Goal: Task Accomplishment & Management: Manage account settings

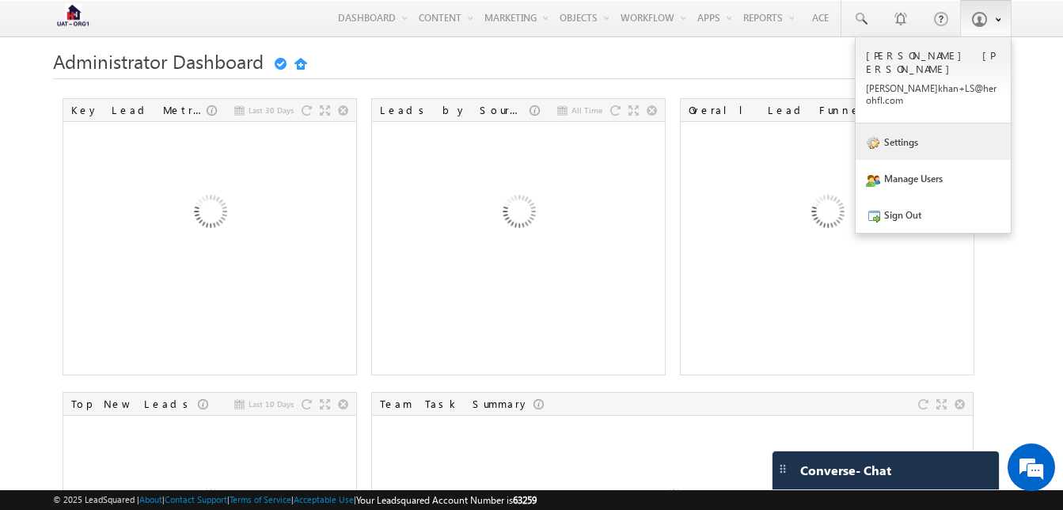
click at [896, 123] on link "Settings" at bounding box center [933, 141] width 155 height 36
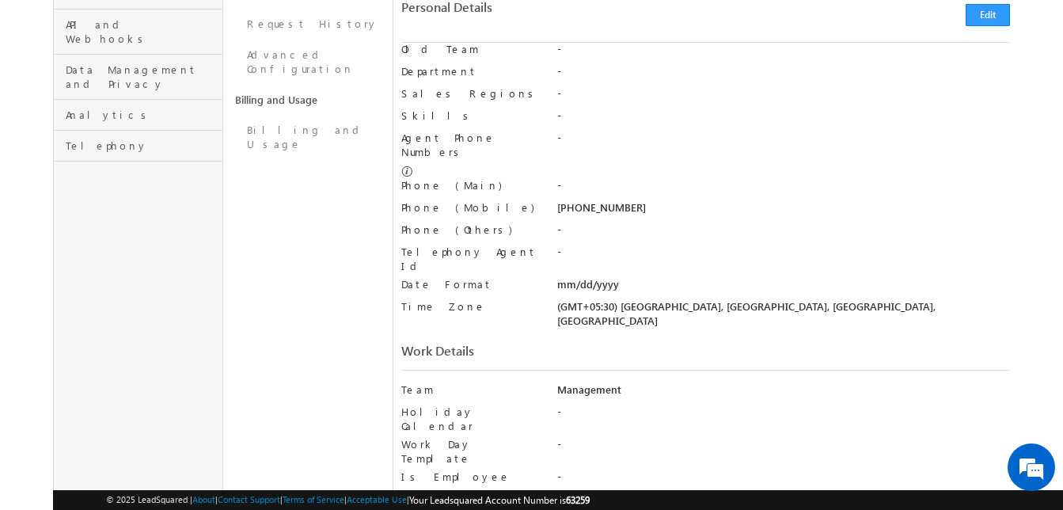
scroll to position [641, 0]
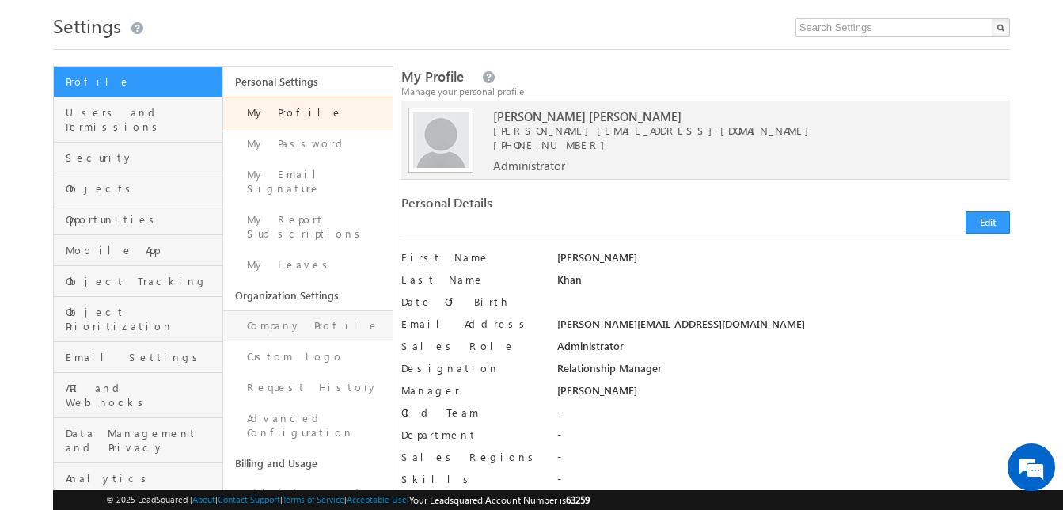
scroll to position [37, 0]
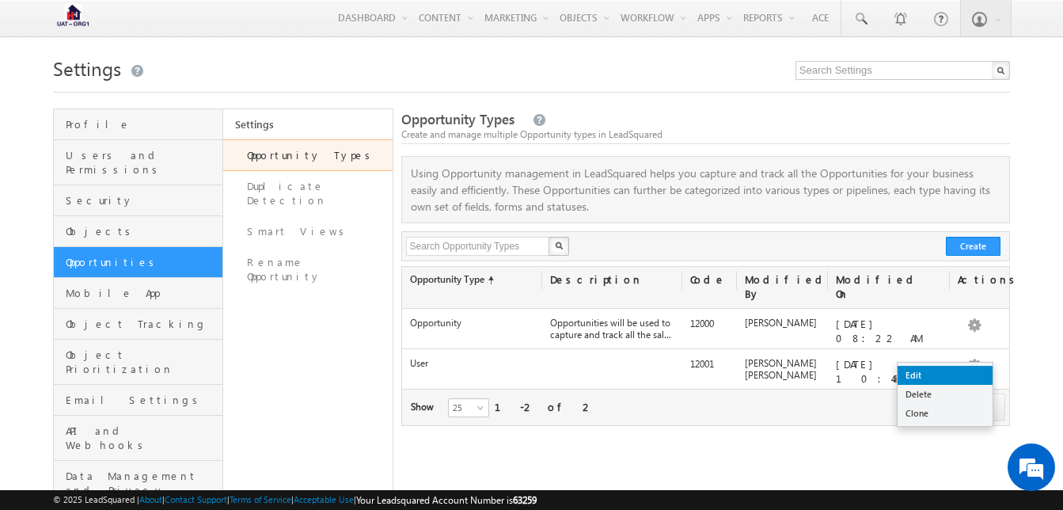
click at [966, 369] on link "Edit" at bounding box center [945, 375] width 95 height 19
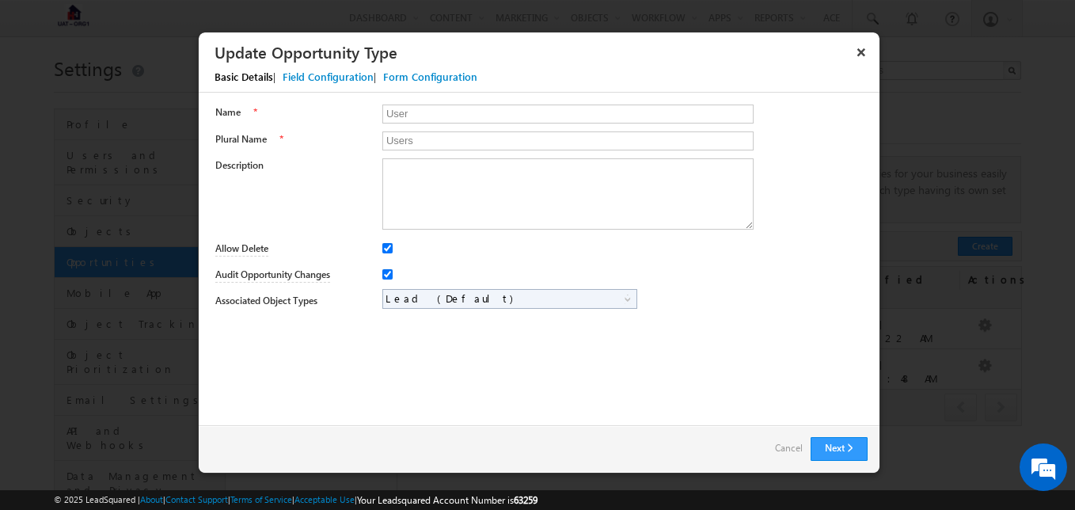
click at [306, 78] on div "Field Configuration" at bounding box center [328, 77] width 91 height 14
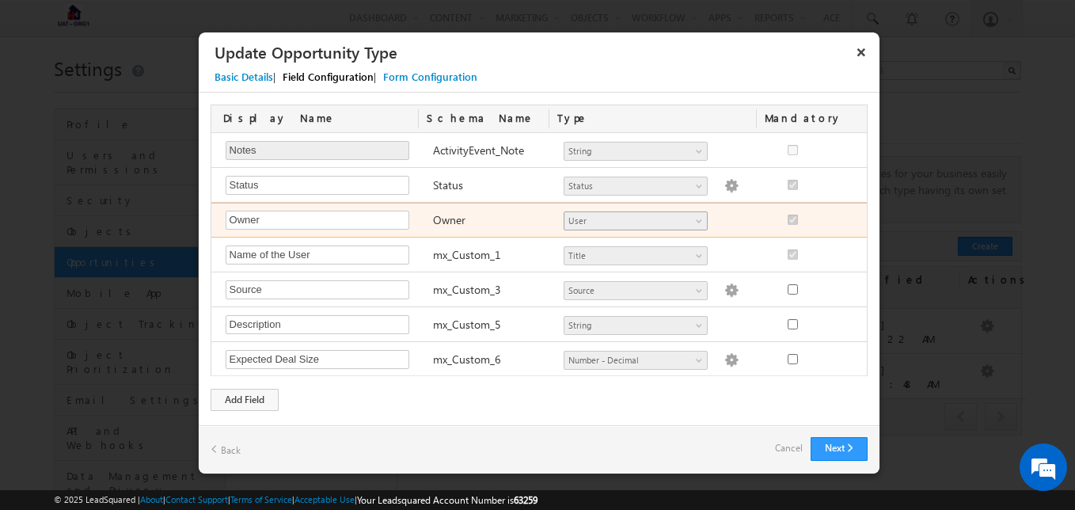
click at [694, 218] on span at bounding box center [700, 224] width 13 height 13
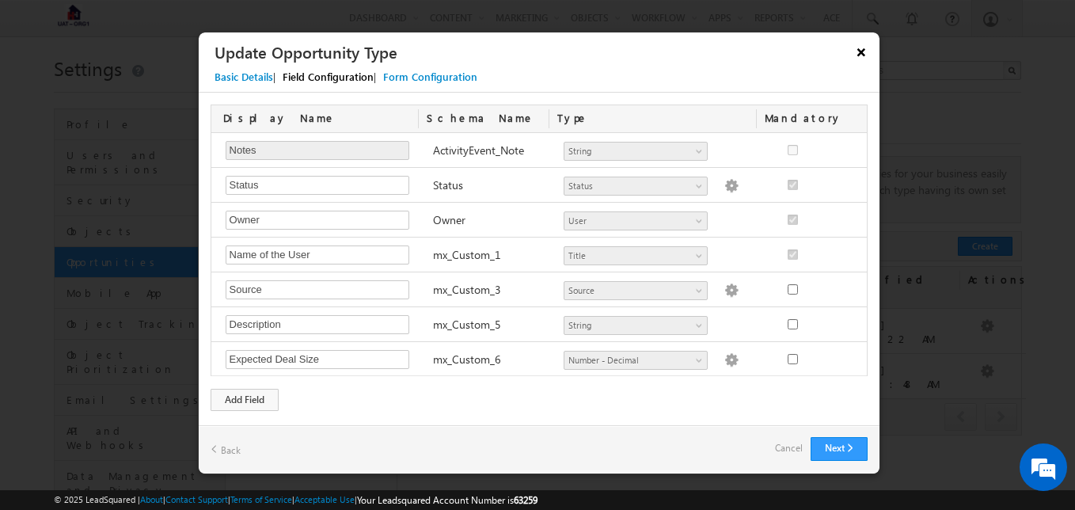
click at [861, 52] on button "×" at bounding box center [860, 52] width 25 height 28
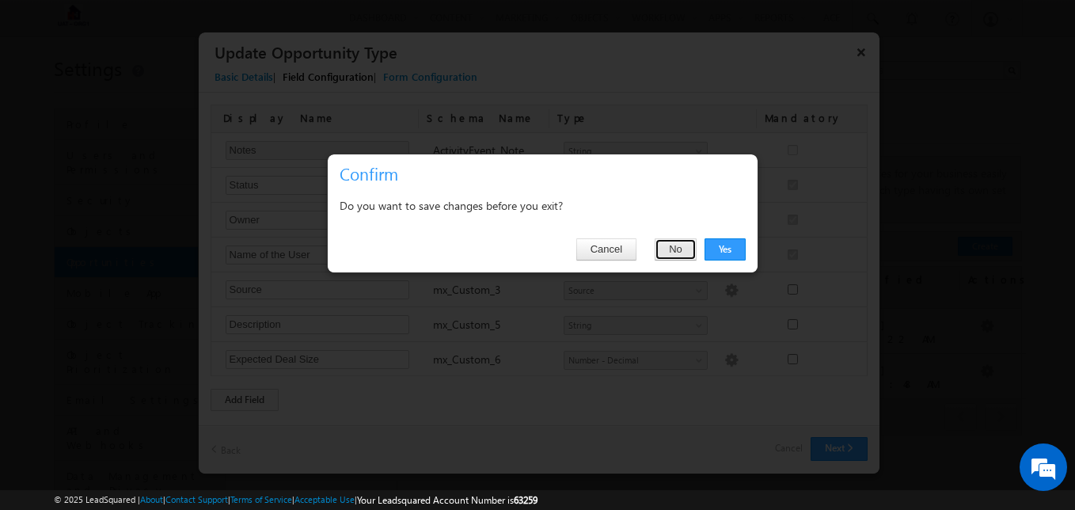
click at [666, 251] on button "No" at bounding box center [676, 249] width 42 height 22
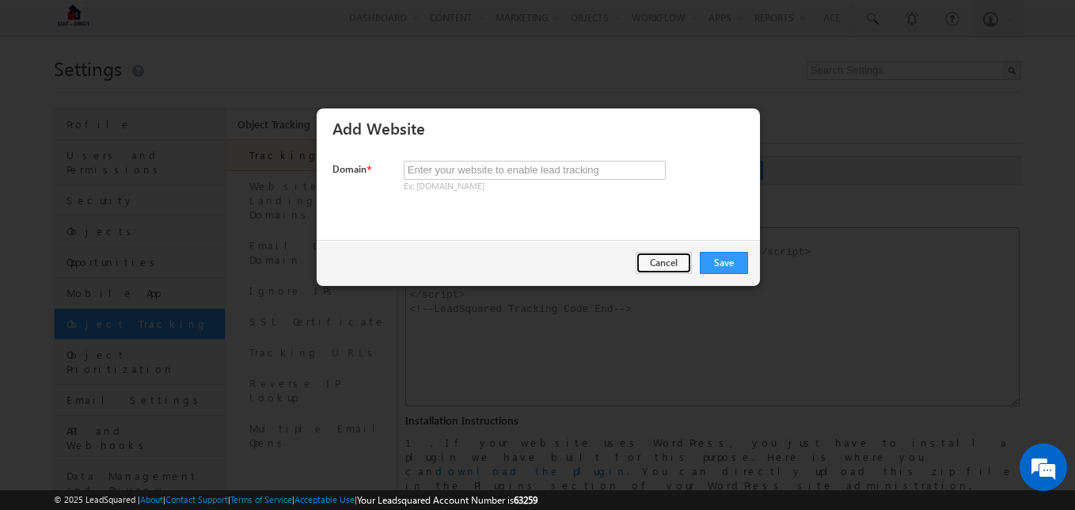
click at [658, 265] on button "Cancel" at bounding box center [664, 263] width 56 height 22
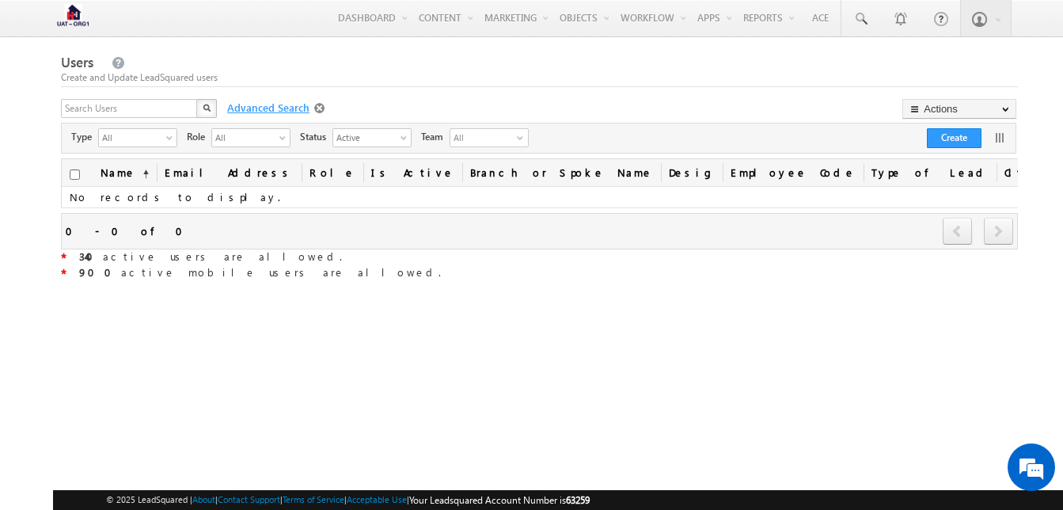
click at [268, 109] on span "Advanced Search" at bounding box center [266, 108] width 95 height 14
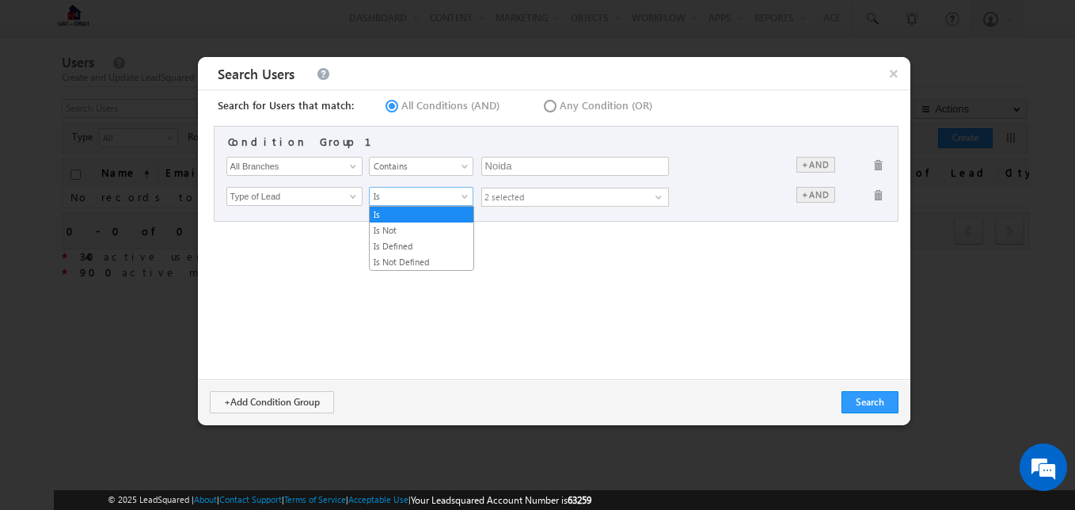
click at [453, 198] on span "Is" at bounding box center [418, 196] width 96 height 14
click at [416, 160] on span "Contains" at bounding box center [418, 166] width 96 height 14
click at [700, 316] on div "Search for Users that match: All Conditions (AND) Any Condition (OR) Condition …" at bounding box center [554, 234] width 712 height 289
click at [568, 199] on span "2 selected" at bounding box center [568, 196] width 173 height 17
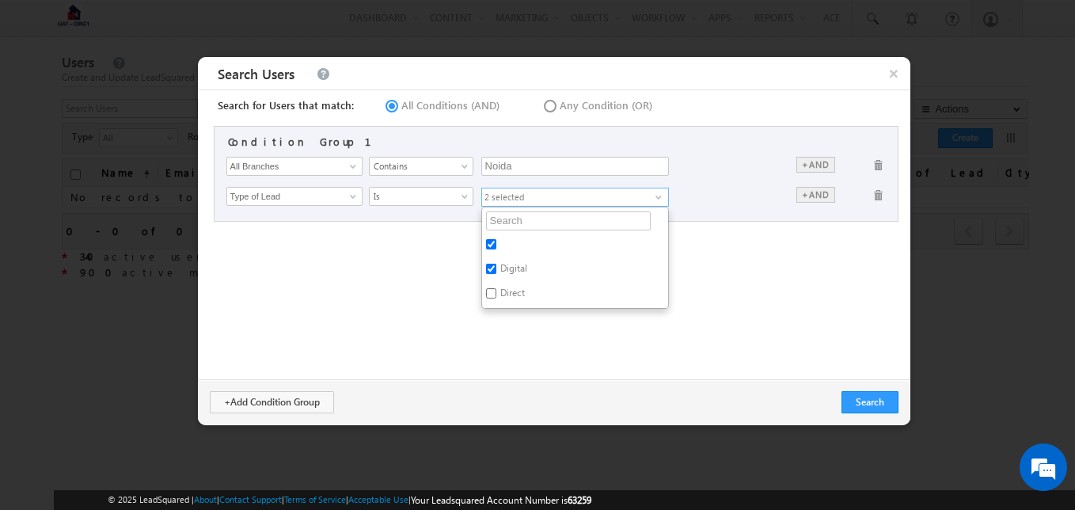
click at [454, 295] on div "Search for Users that match: All Conditions (AND) Any Condition (OR) Condition …" at bounding box center [554, 234] width 712 height 289
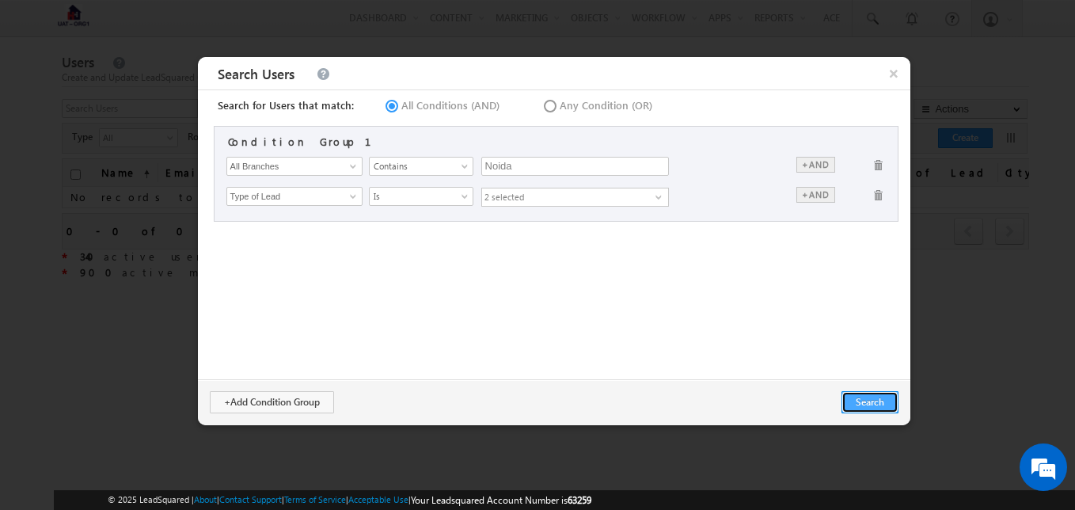
click at [867, 397] on button "Search" at bounding box center [869, 402] width 57 height 22
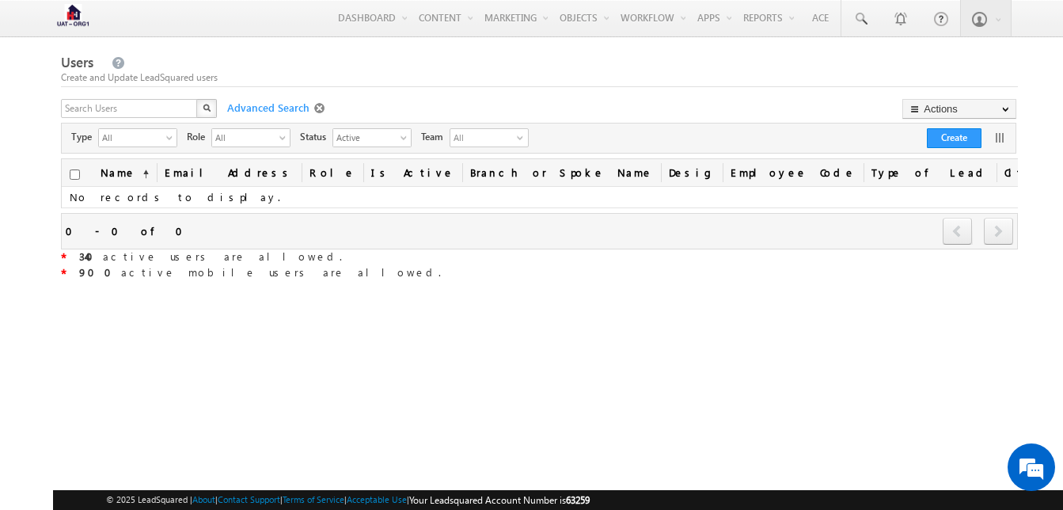
click at [317, 112] on span at bounding box center [321, 108] width 14 height 13
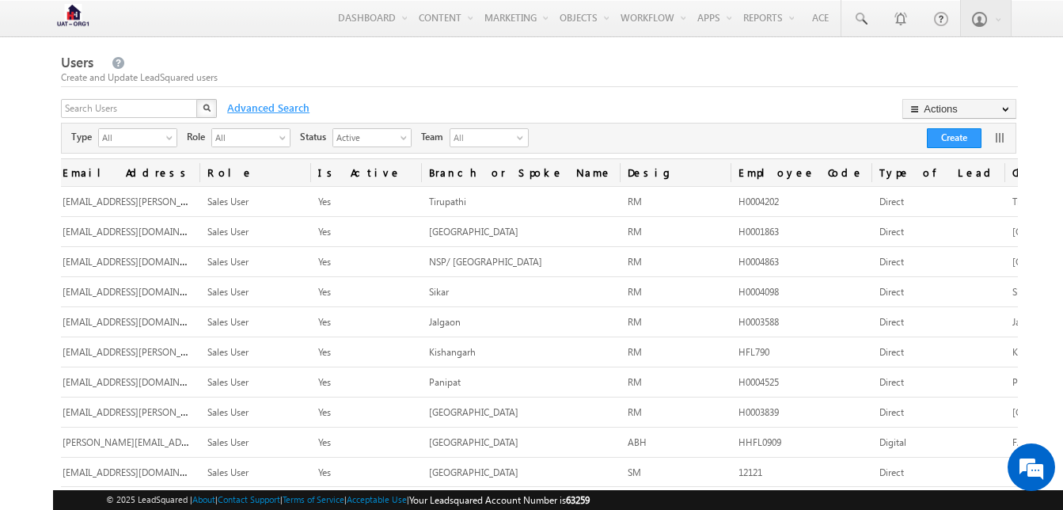
click at [277, 111] on span "Advanced Search" at bounding box center [266, 108] width 95 height 14
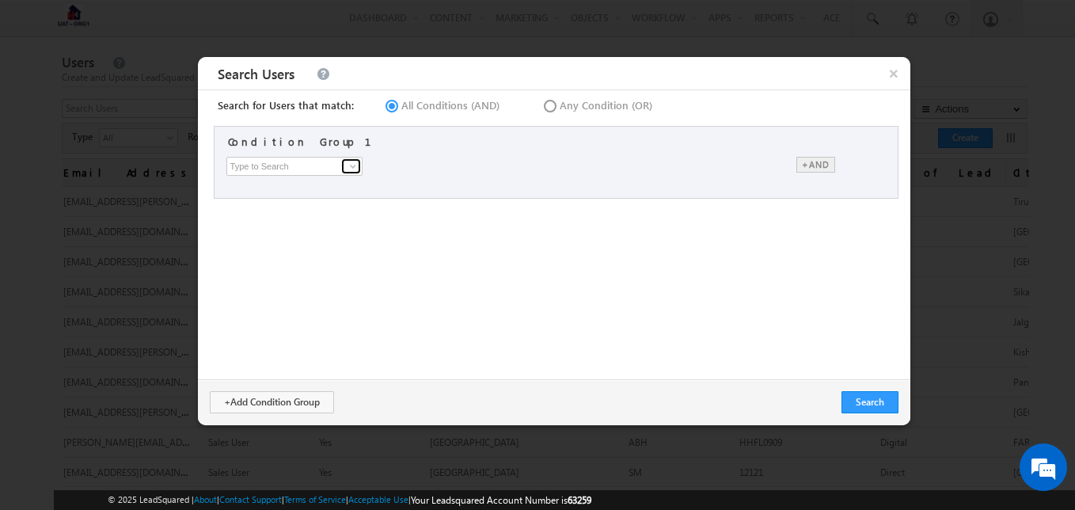
click at [350, 166] on span at bounding box center [353, 166] width 13 height 13
click at [891, 70] on span "×" at bounding box center [893, 73] width 34 height 32
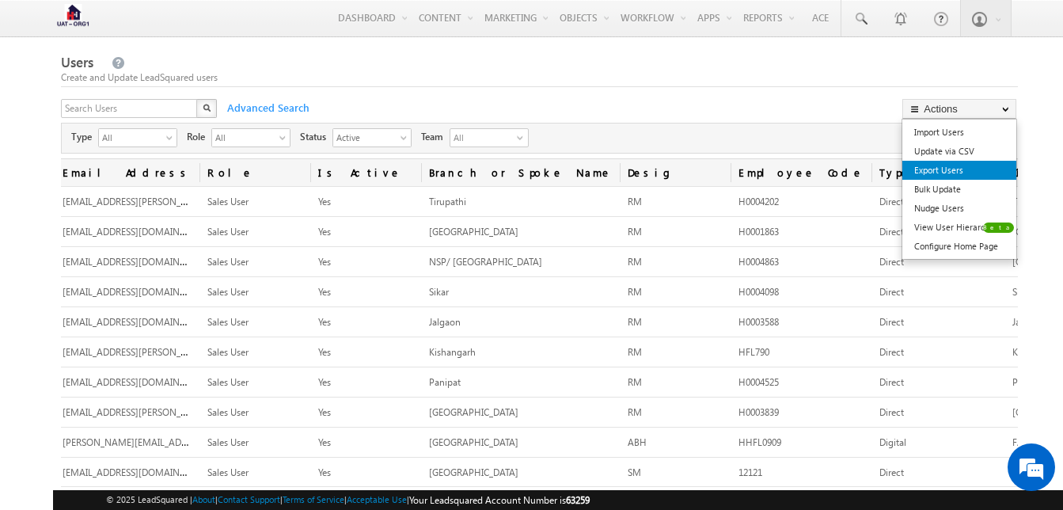
click at [966, 170] on link "Export Users" at bounding box center [959, 170] width 114 height 19
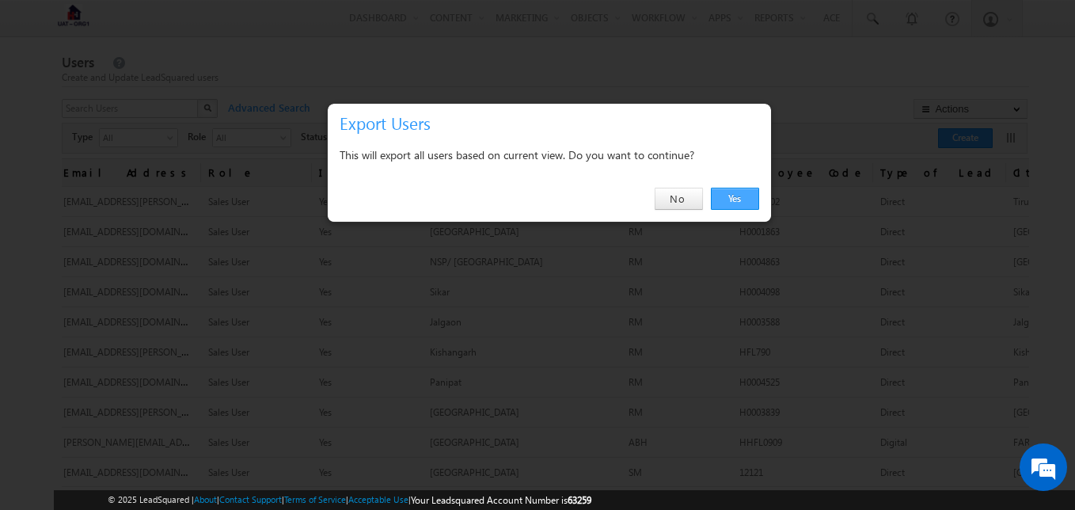
click at [736, 199] on link "Yes" at bounding box center [735, 199] width 48 height 22
